Goal: Task Accomplishment & Management: Use online tool/utility

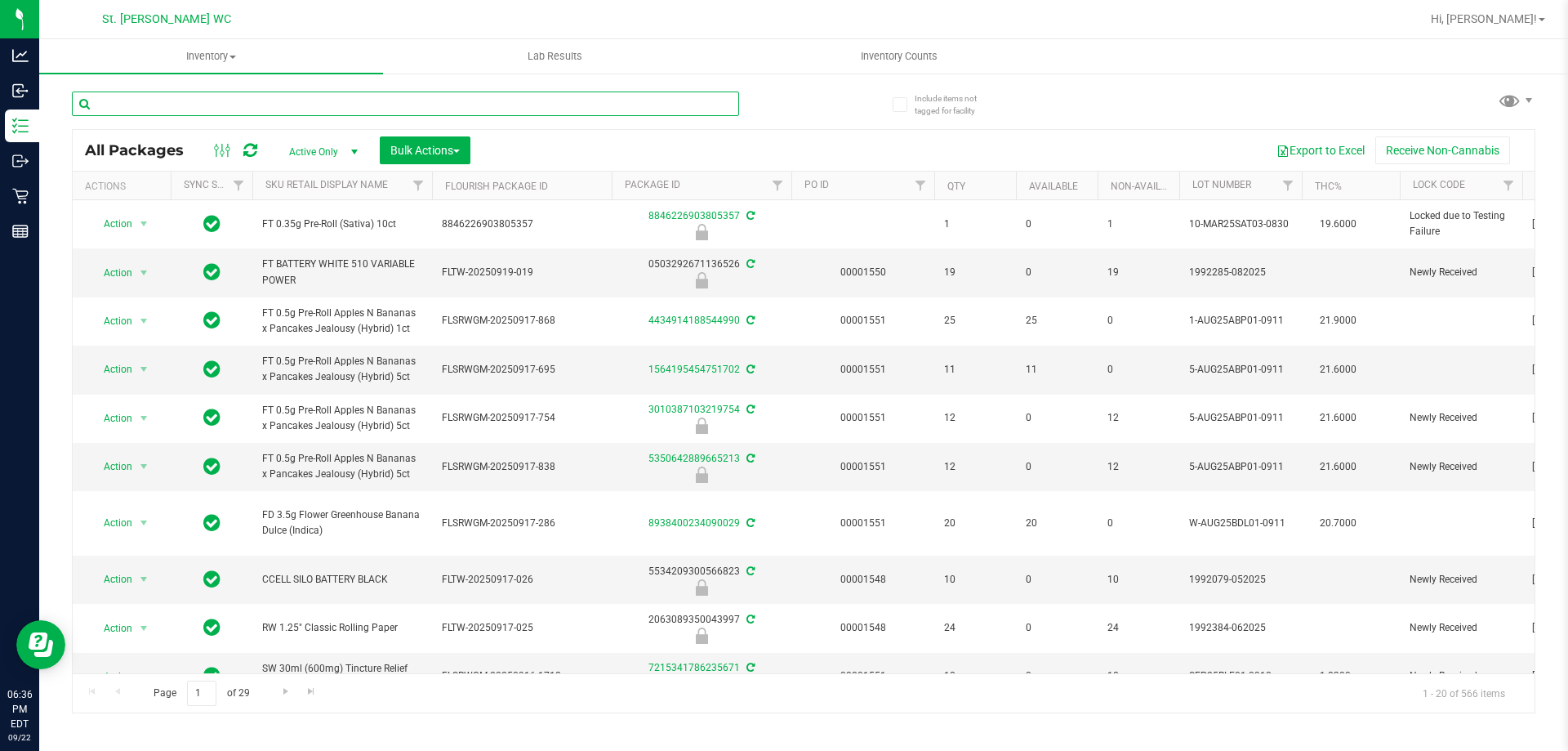
click at [249, 98] on input "text" at bounding box center [405, 104] width 667 height 25
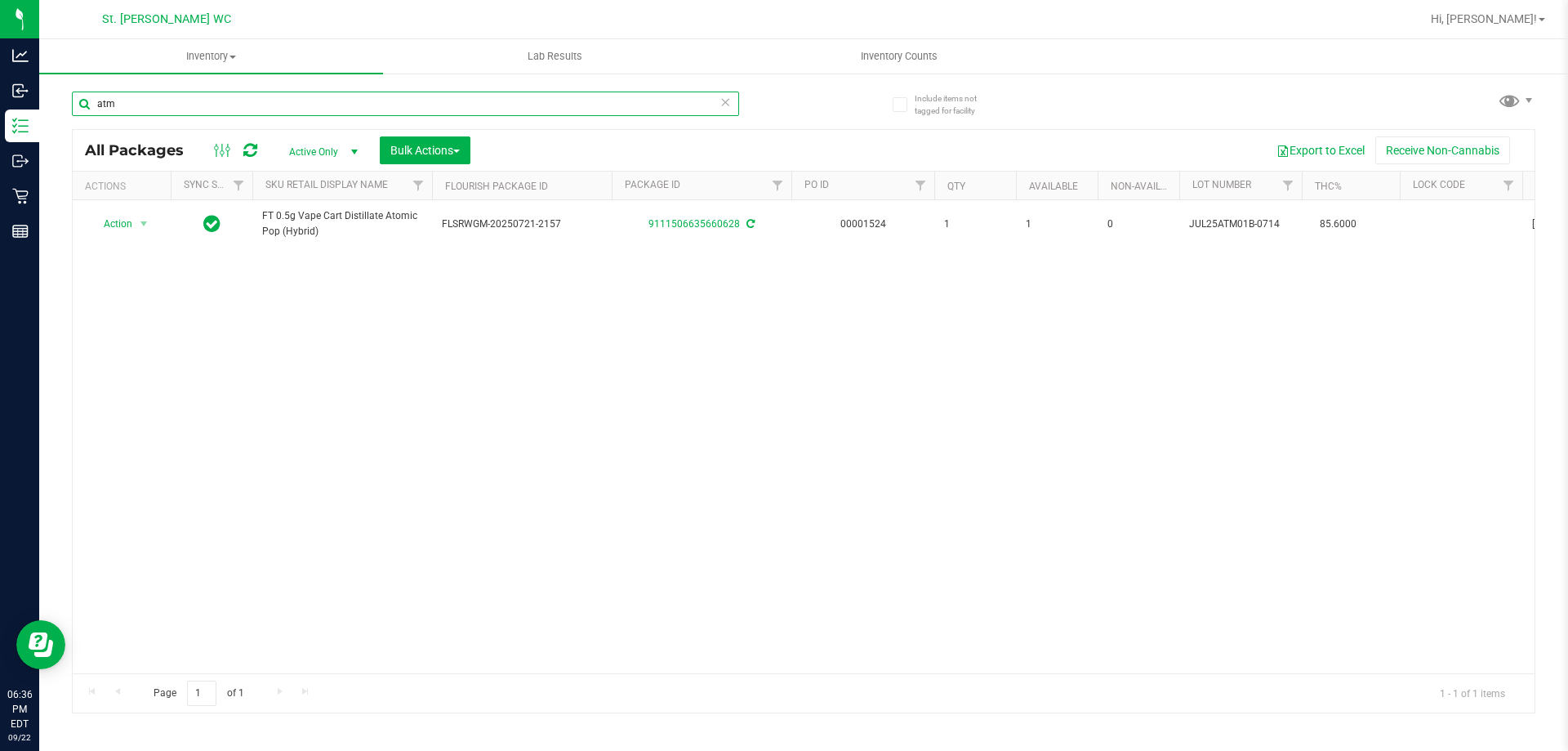
click at [115, 109] on input "atm" at bounding box center [405, 104] width 667 height 25
type input "ppu"
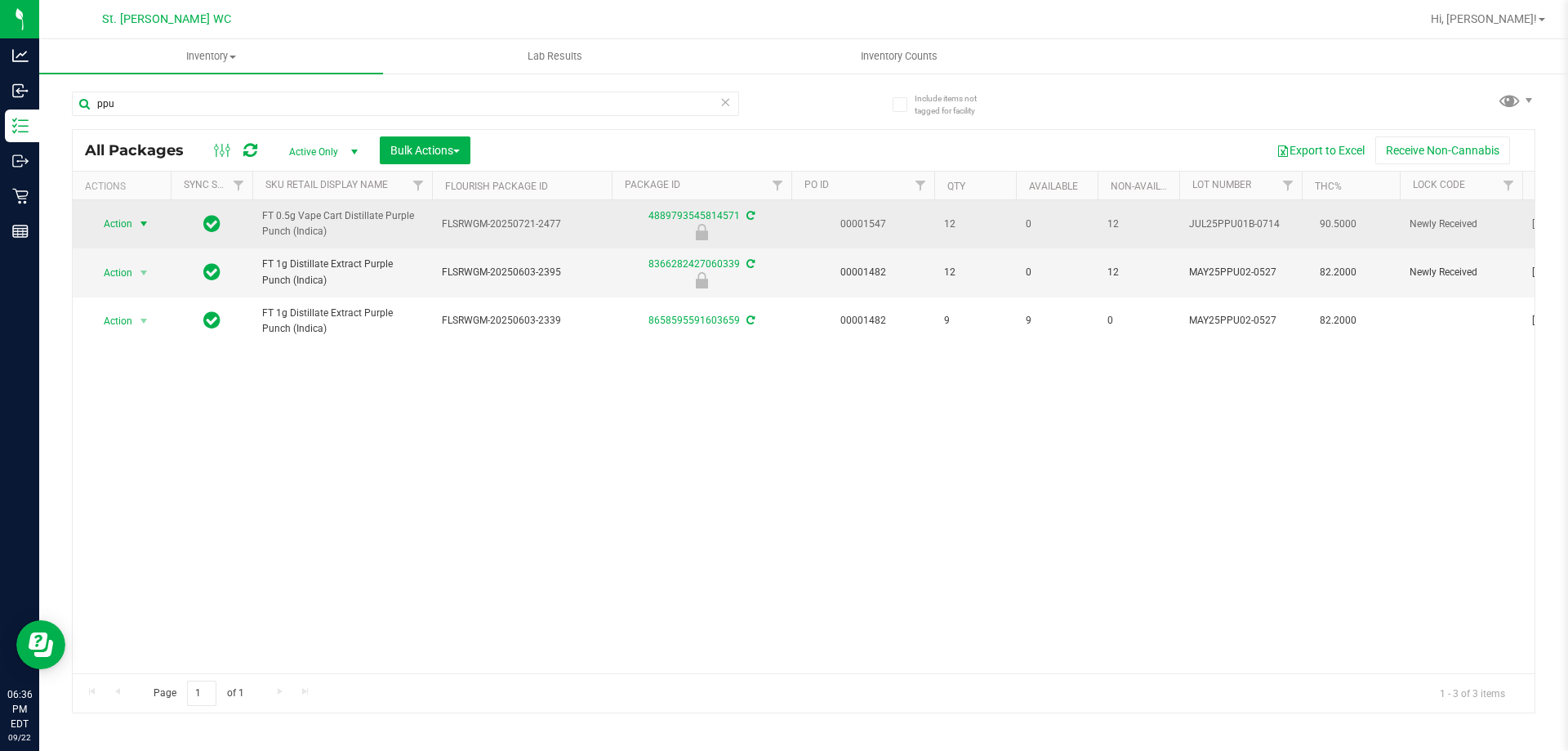
click at [145, 221] on span "select" at bounding box center [143, 223] width 13 height 13
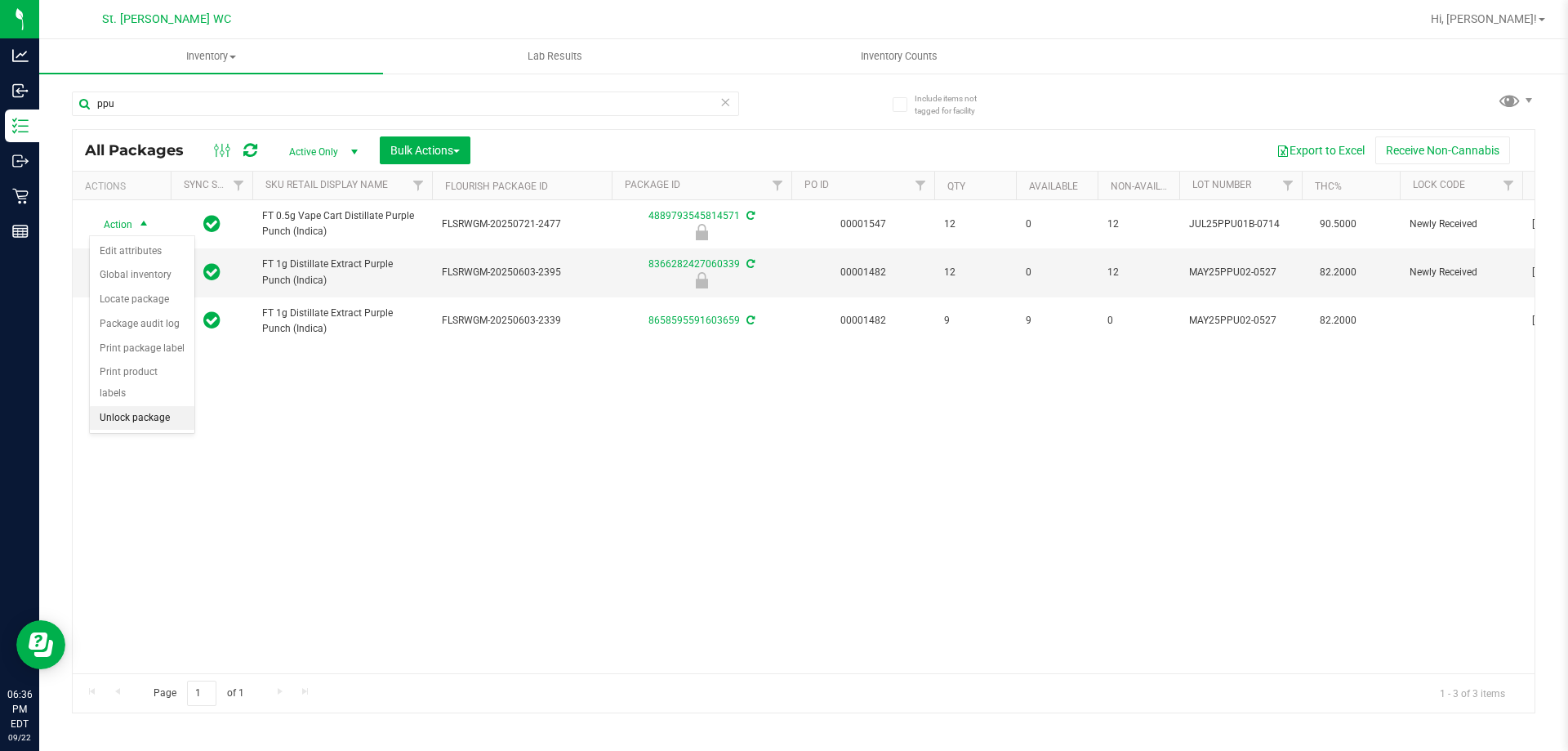
click at [134, 406] on li "Unlock package" at bounding box center [142, 419] width 105 height 25
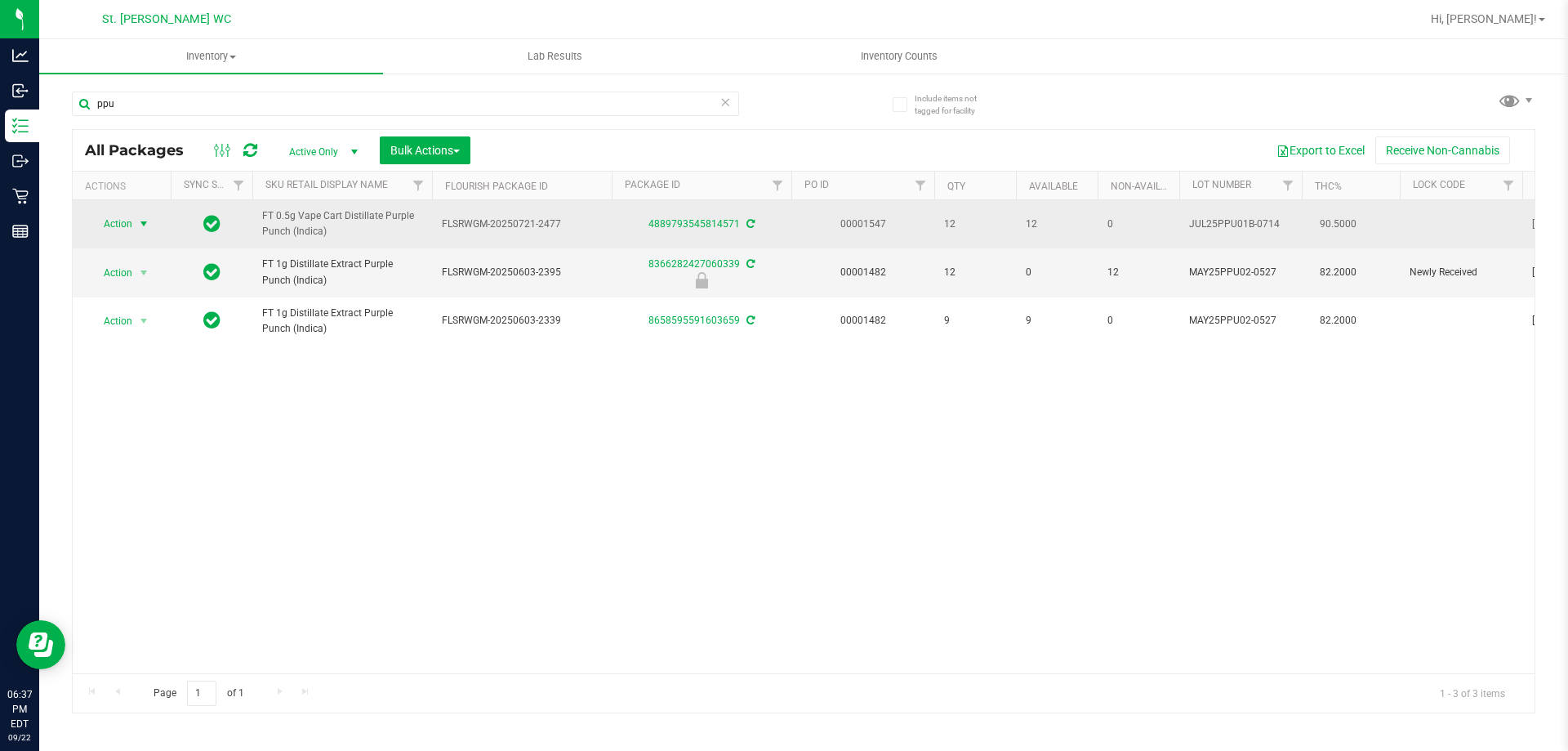
click at [146, 227] on span "select" at bounding box center [143, 223] width 13 height 13
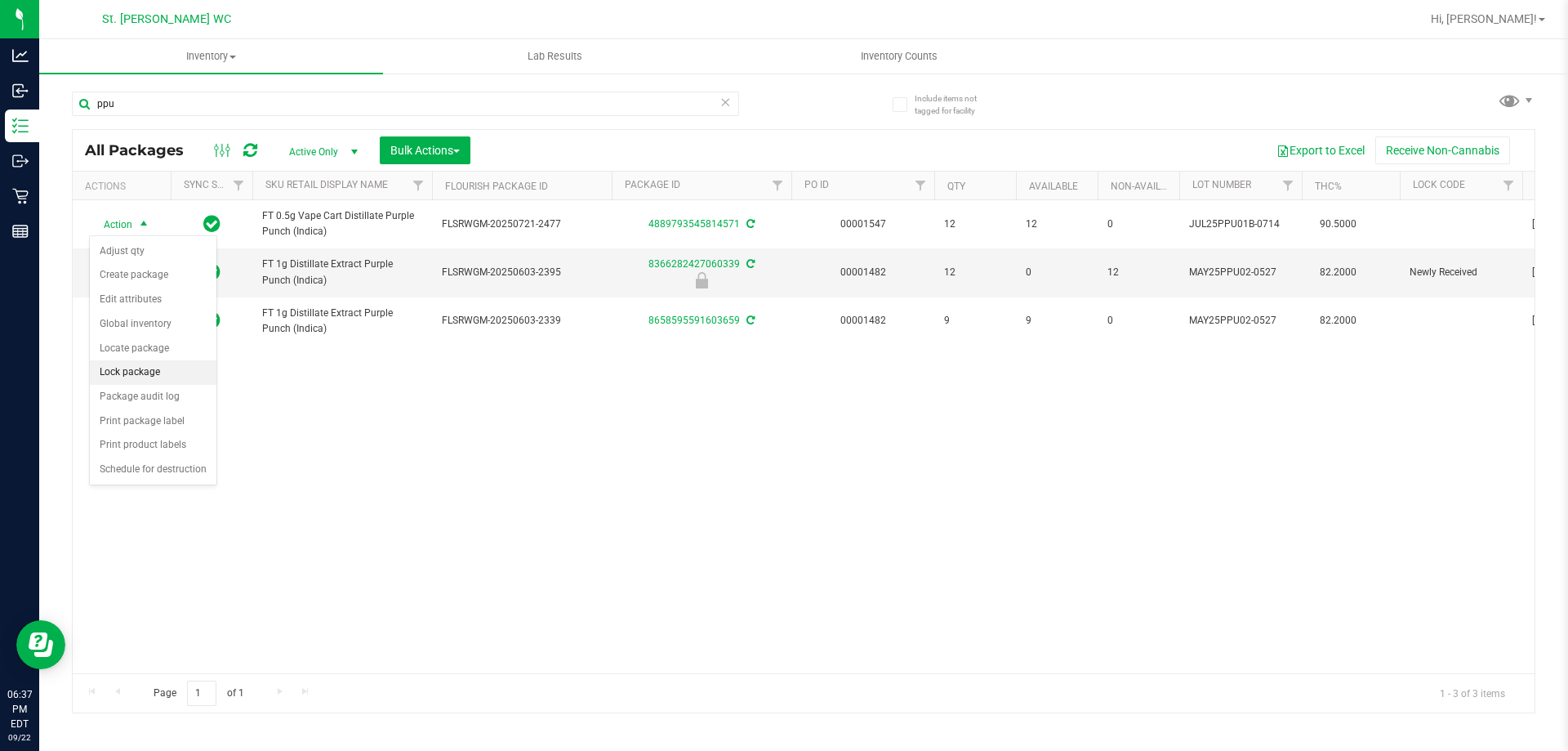
click at [165, 375] on li "Lock package" at bounding box center [153, 373] width 127 height 25
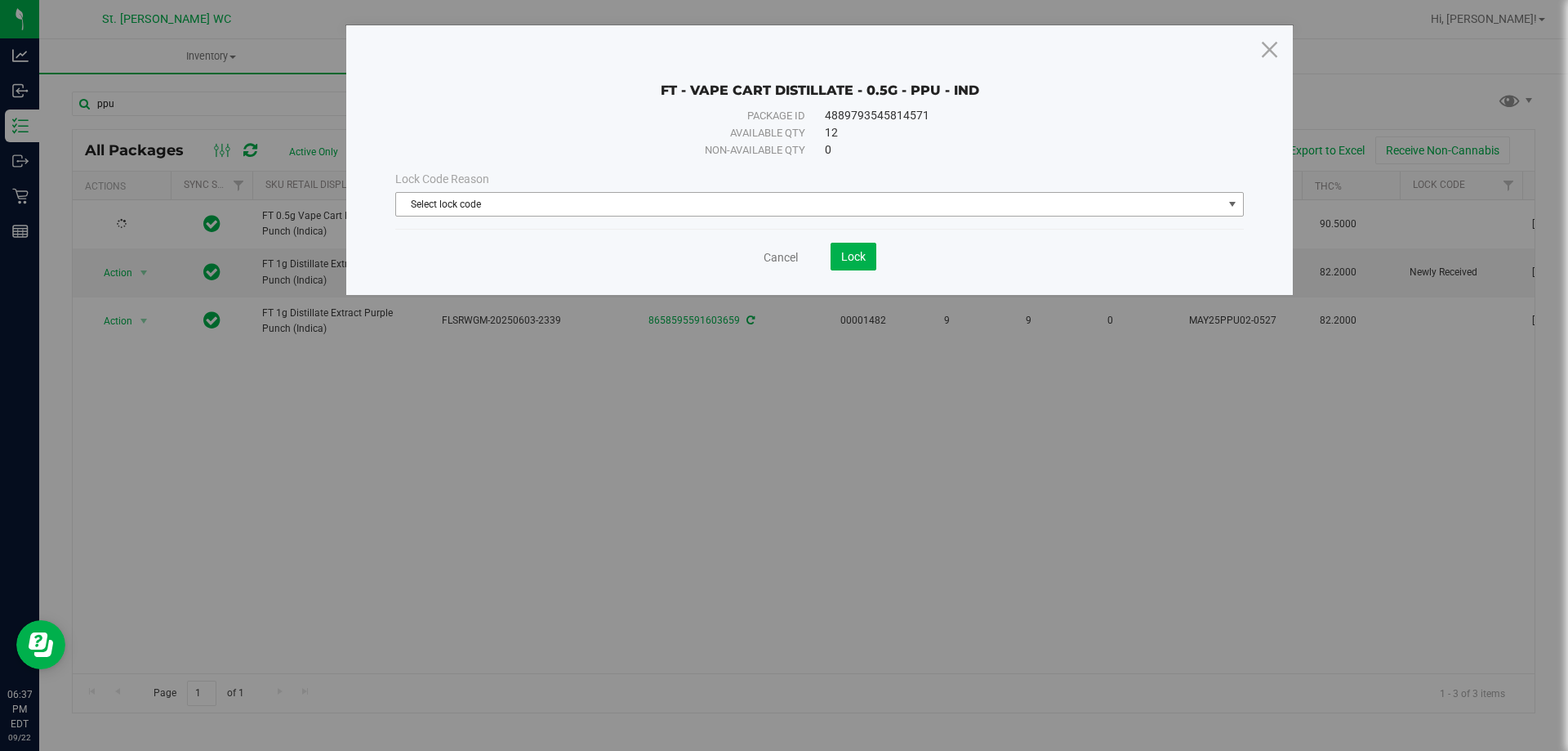
click at [470, 208] on span "Select lock code" at bounding box center [809, 204] width 826 height 23
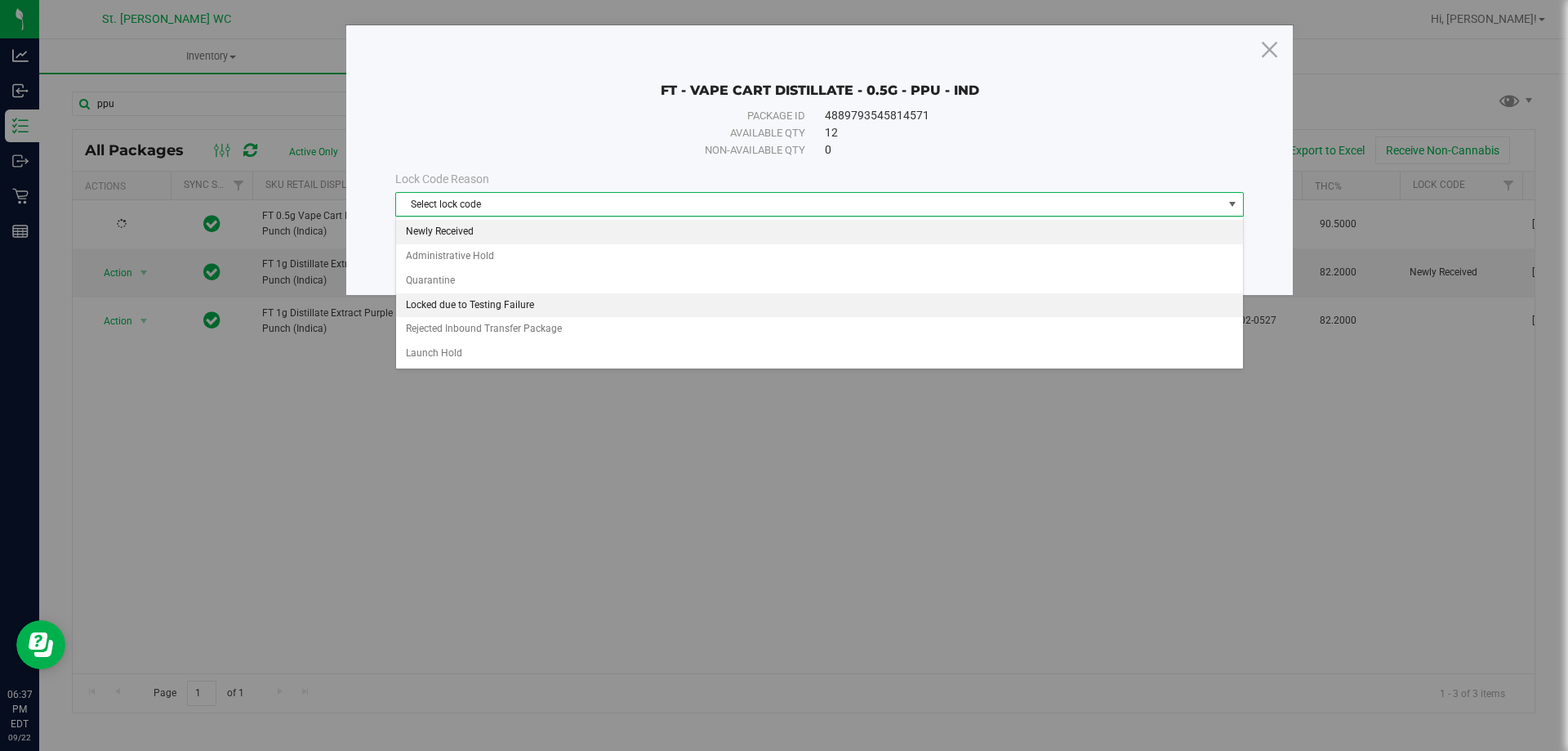
click at [478, 224] on li "Newly Received" at bounding box center [819, 232] width 846 height 25
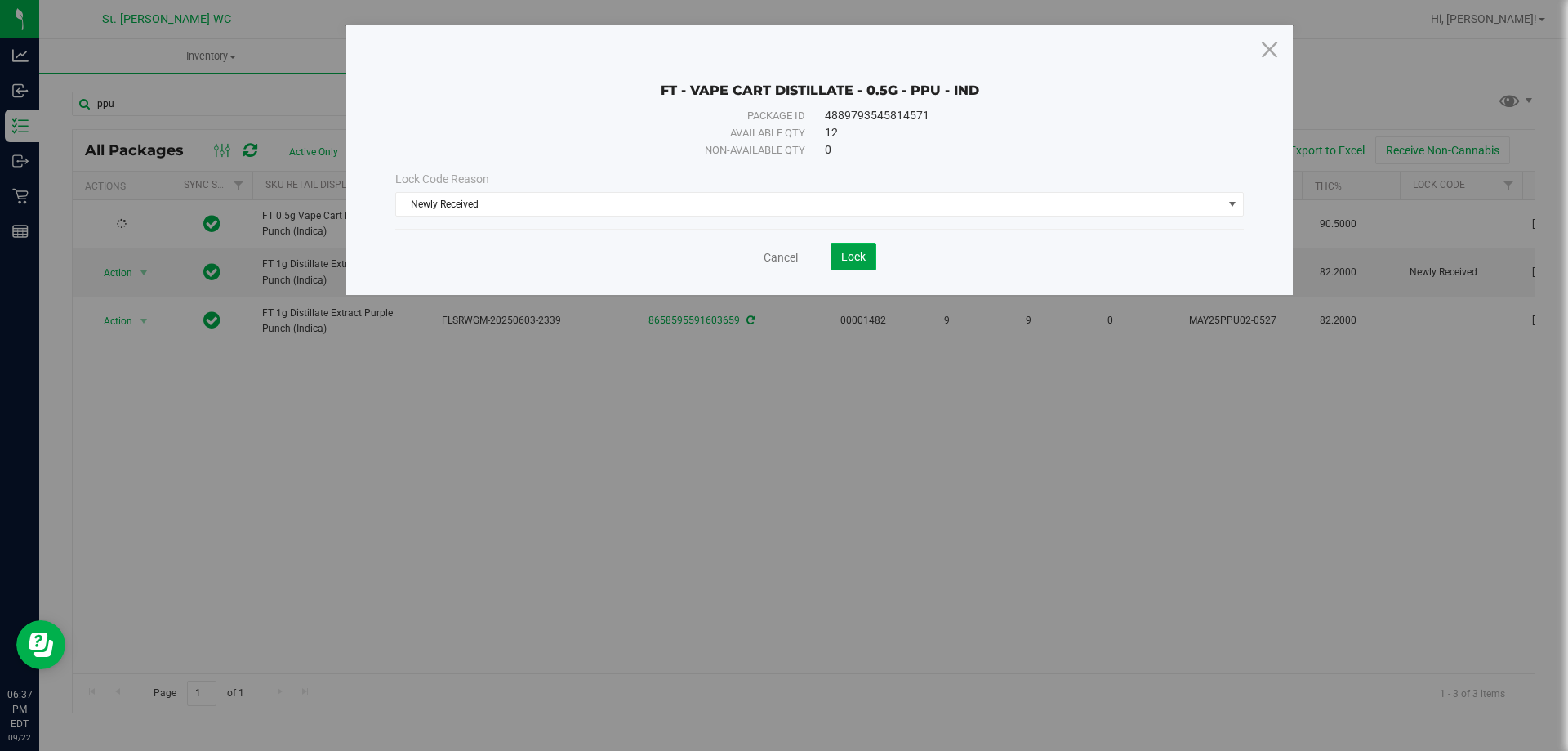
click at [838, 255] on button "Lock" at bounding box center [853, 257] width 46 height 28
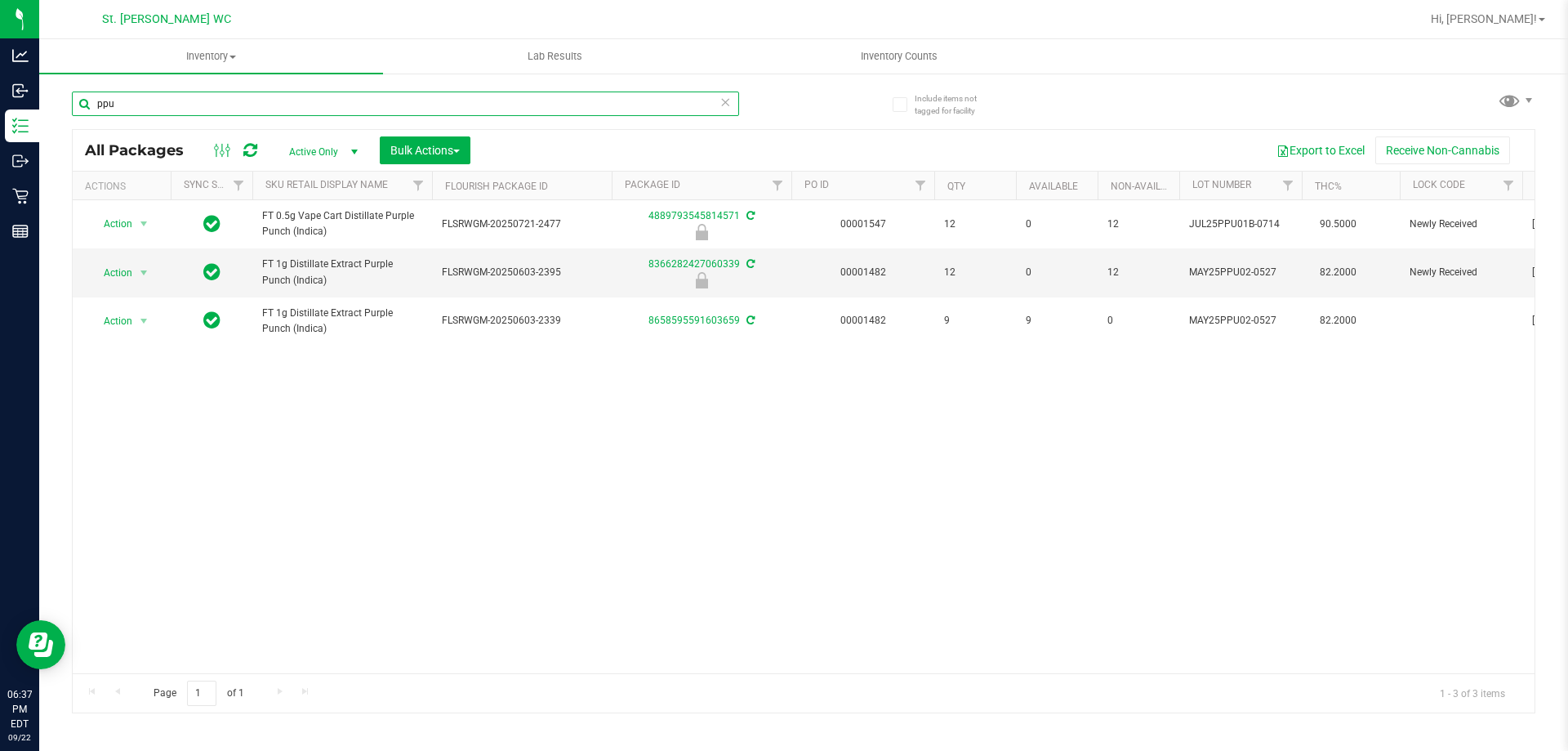
click at [684, 91] on input "ppu" at bounding box center [405, 104] width 667 height 25
click at [677, 99] on input "ppu" at bounding box center [405, 104] width 667 height 25
type input "cpz"
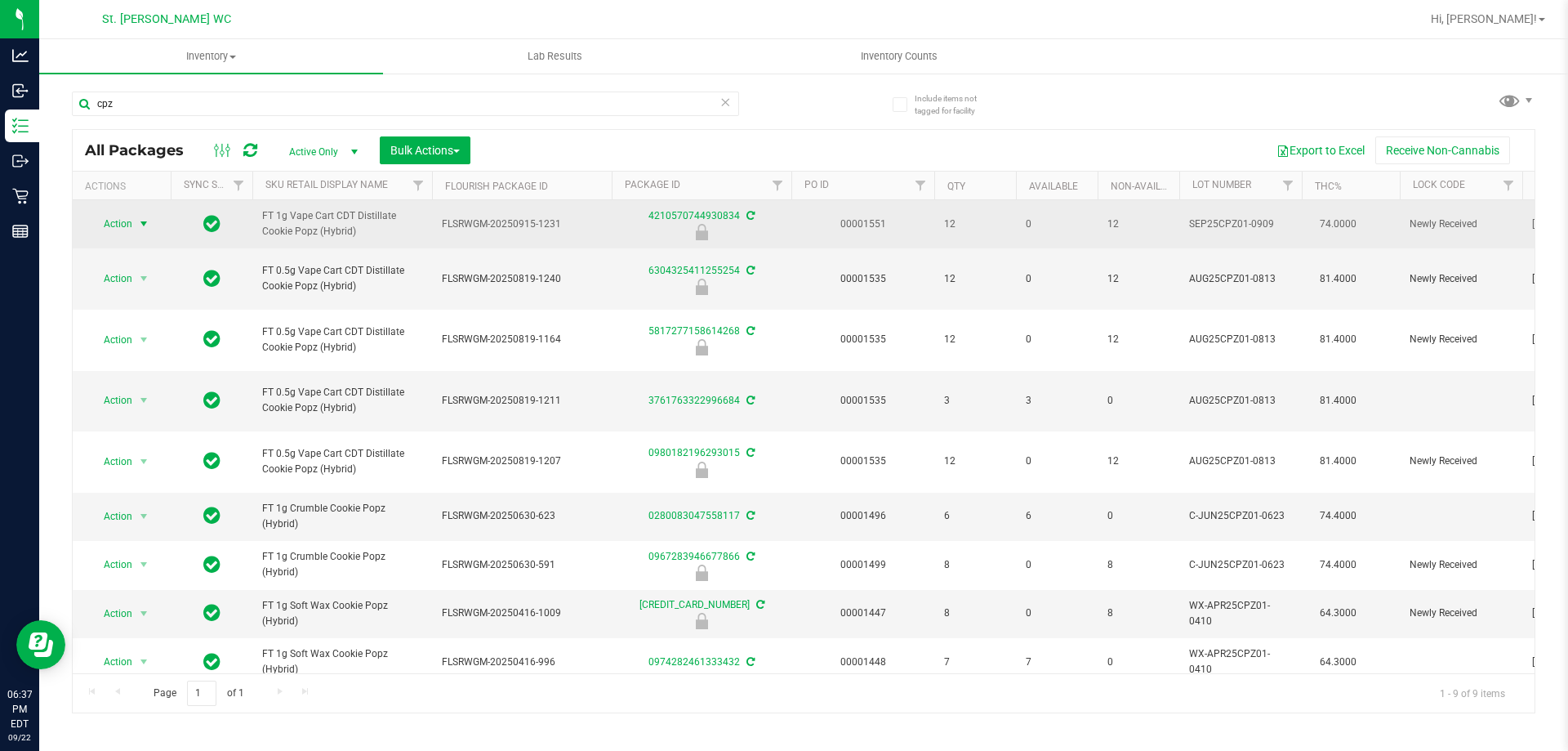
click at [109, 220] on span "Action" at bounding box center [111, 224] width 44 height 23
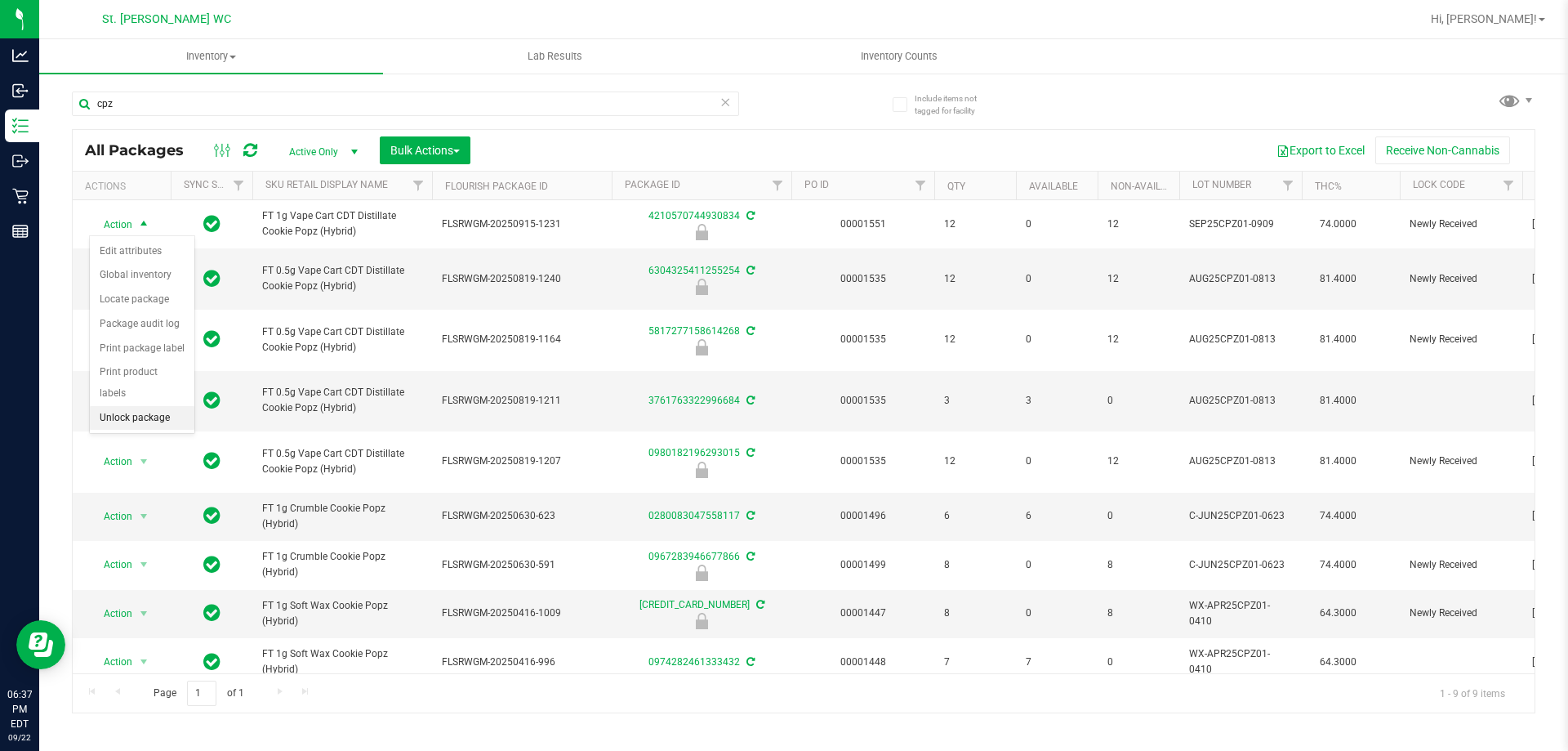
click at [149, 406] on li "Unlock package" at bounding box center [142, 419] width 105 height 25
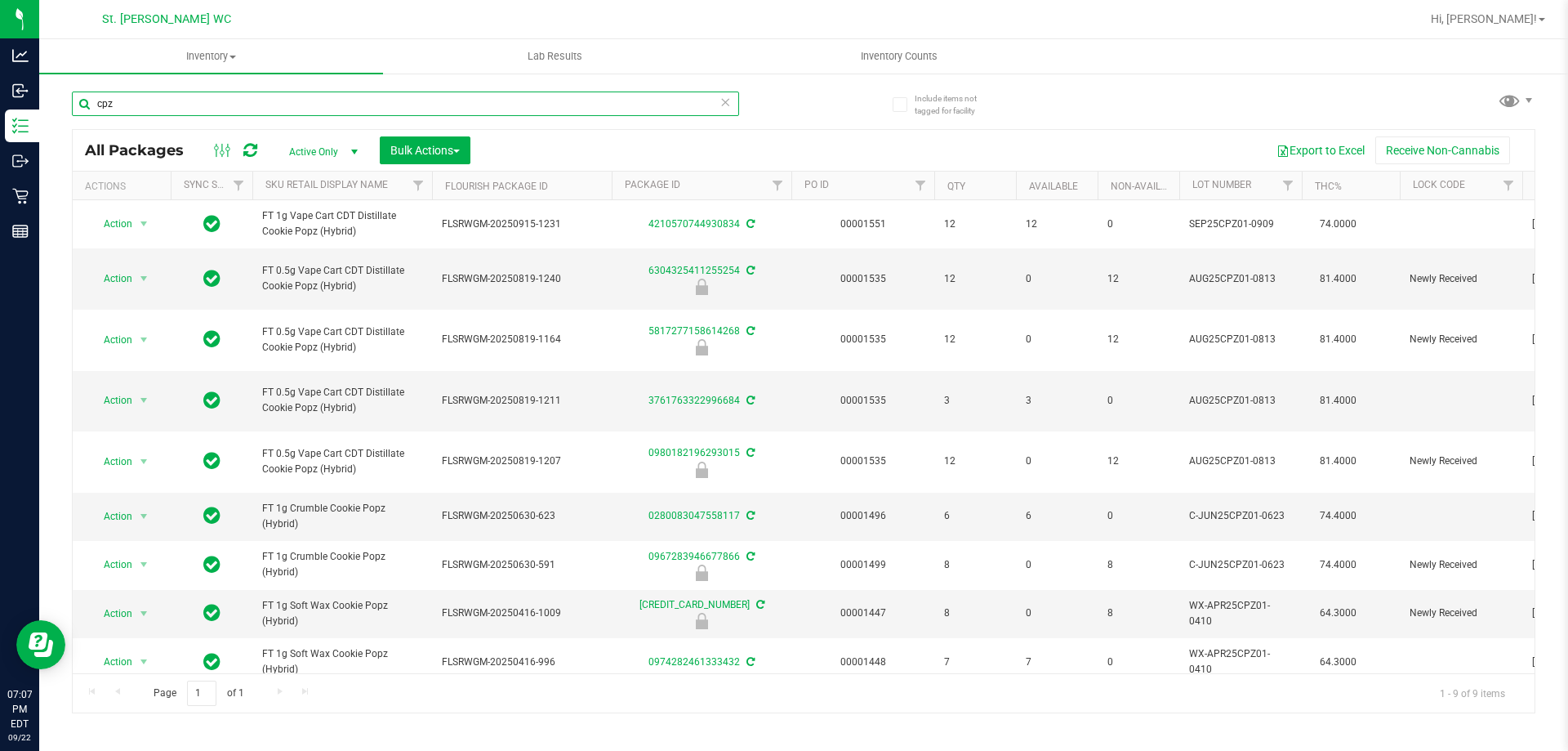
click at [171, 103] on input "cpz" at bounding box center [405, 104] width 667 height 25
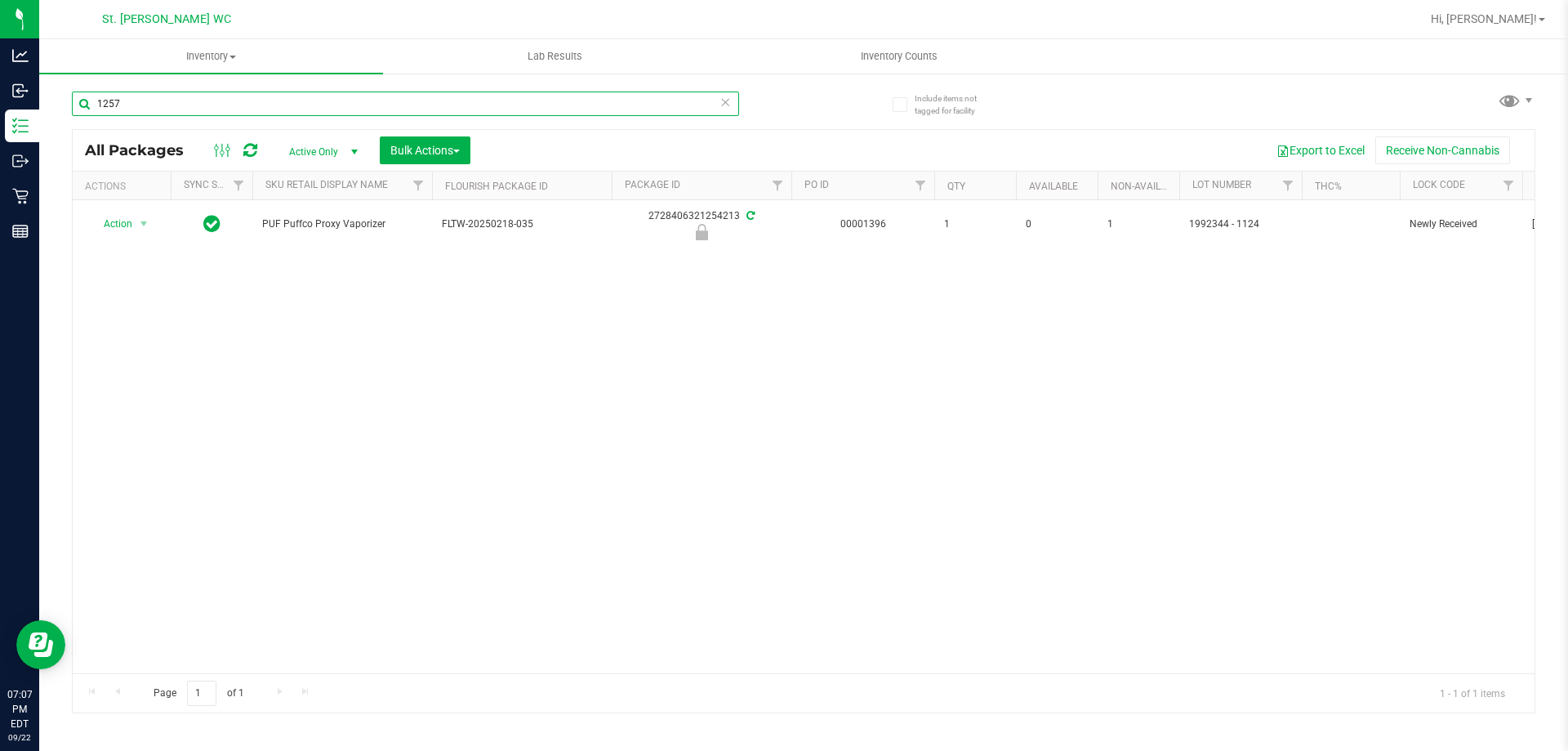
type input "1257"
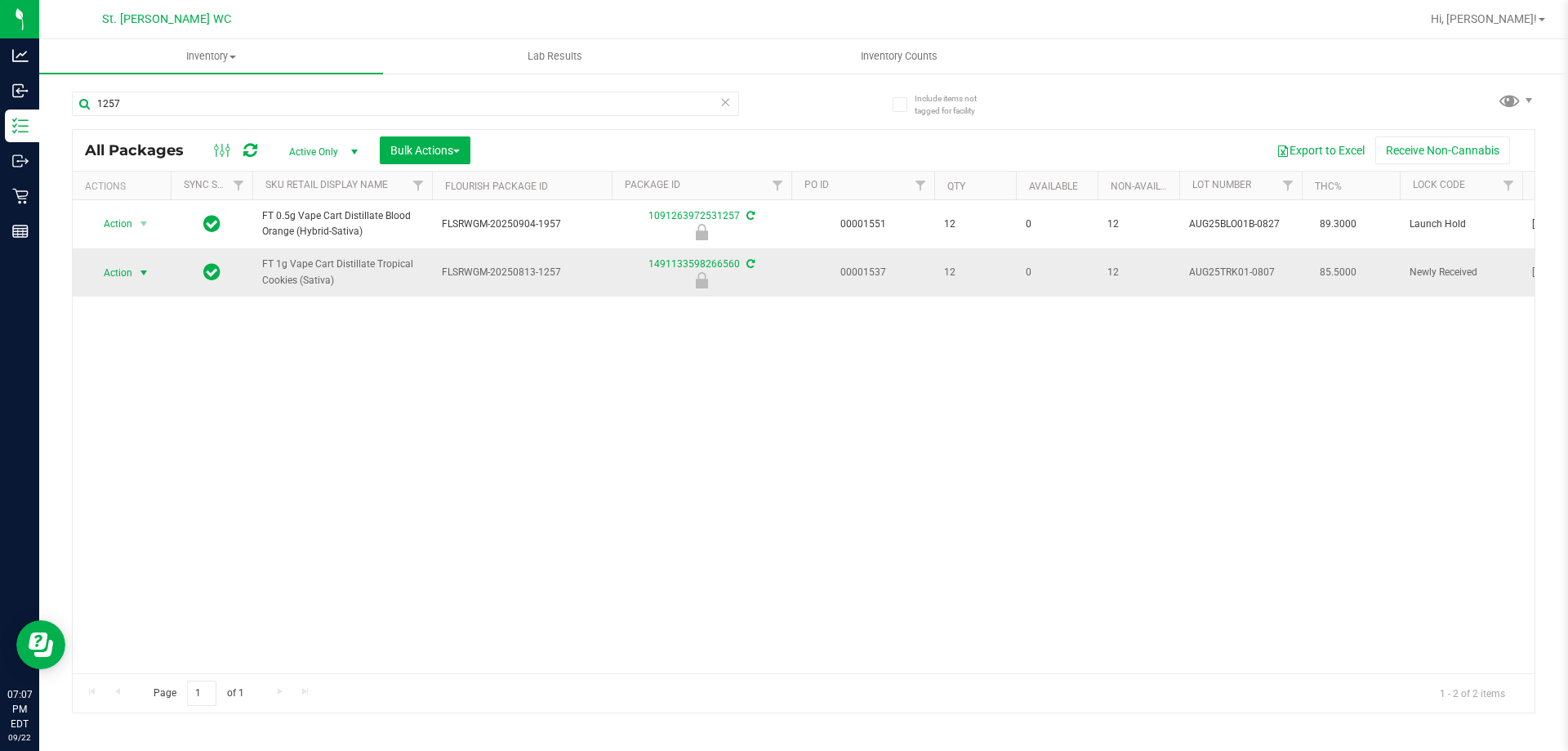
click at [138, 273] on span "select" at bounding box center [143, 273] width 13 height 13
click at [166, 455] on li "Unlock package" at bounding box center [142, 467] width 105 height 25
